Goal: Information Seeking & Learning: Understand process/instructions

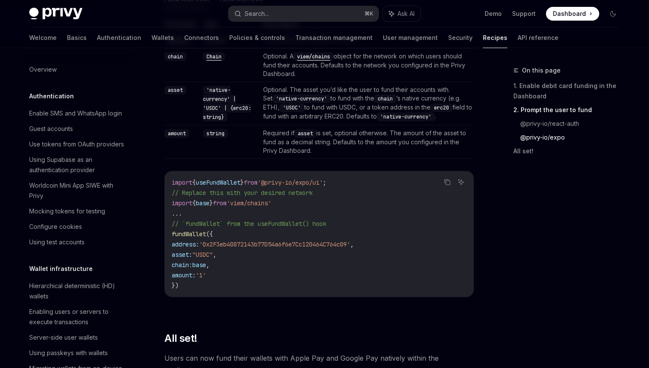
scroll to position [609, 0]
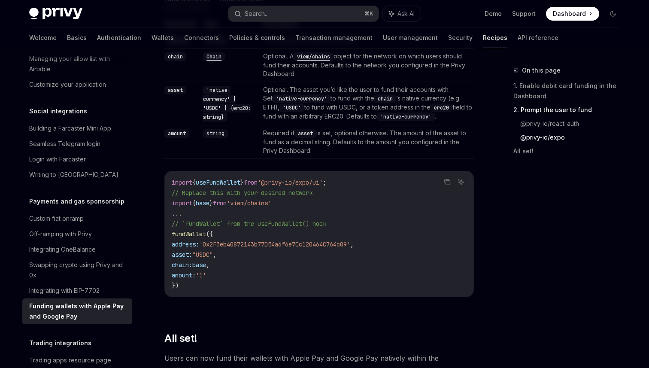
click at [177, 238] on span "fundWallet" at bounding box center [189, 234] width 34 height 8
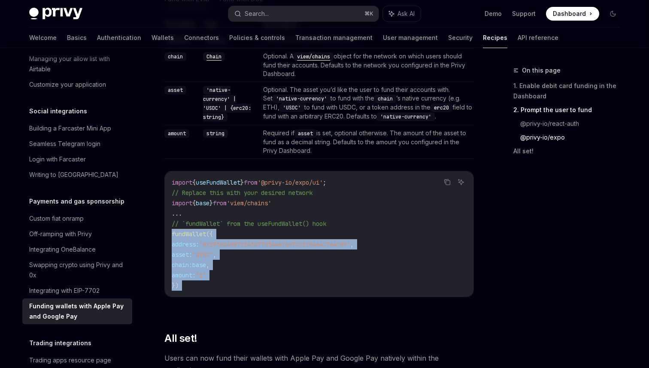
drag, startPoint x: 177, startPoint y: 238, endPoint x: 193, endPoint y: 288, distance: 52.2
click at [193, 288] on code "import { useFundWallet } from '@privy-io/expo/ui' ; // Replace this with your d…" at bounding box center [319, 233] width 295 height 113
copy div "fundWallet ({ address: '0x2F3eb40872143b77D54a6f6e7Cc120464C764c09' , asset: "U…"
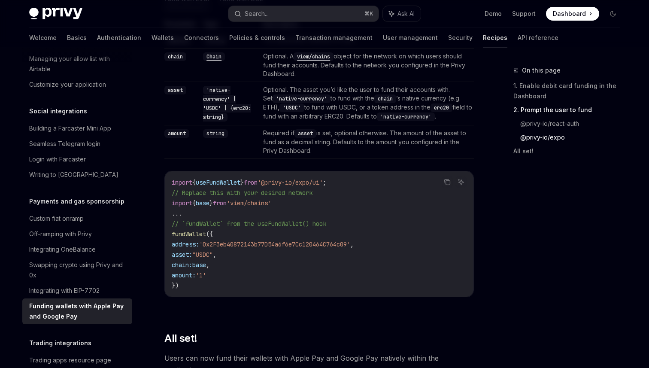
click at [240, 186] on span "useFundWallet" at bounding box center [218, 183] width 45 height 8
copy code "import { useFundWallet } from '@privy-io/expo/ui' ;"
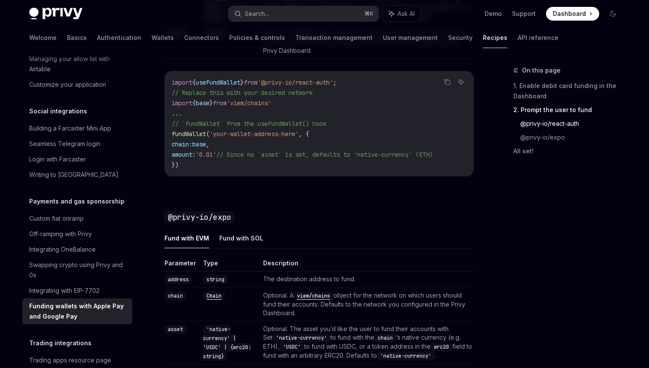
scroll to position [606, 0]
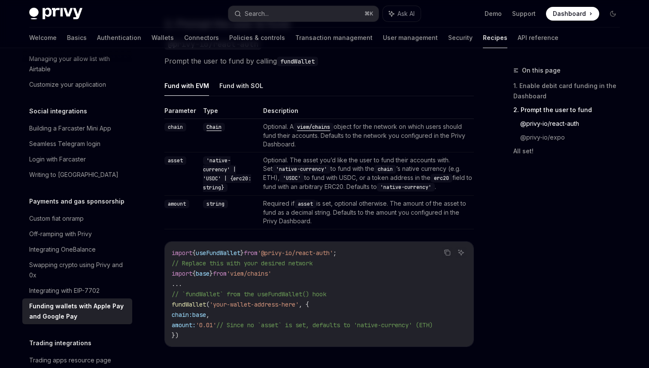
click at [244, 254] on span "}" at bounding box center [241, 253] width 3 height 8
copy code "import { useFundWallet } from '@privy-io/react-auth' ;"
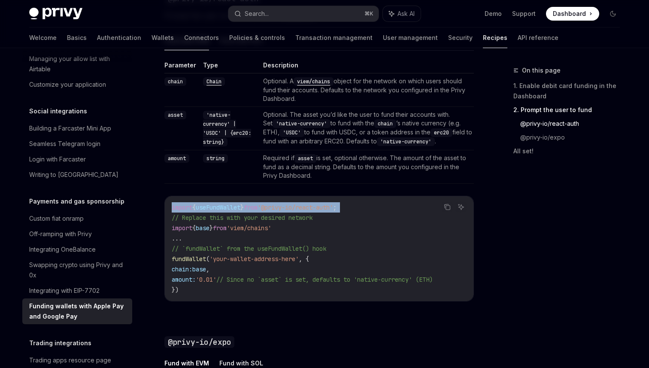
scroll to position [658, 0]
